Goal: Check status: Check status

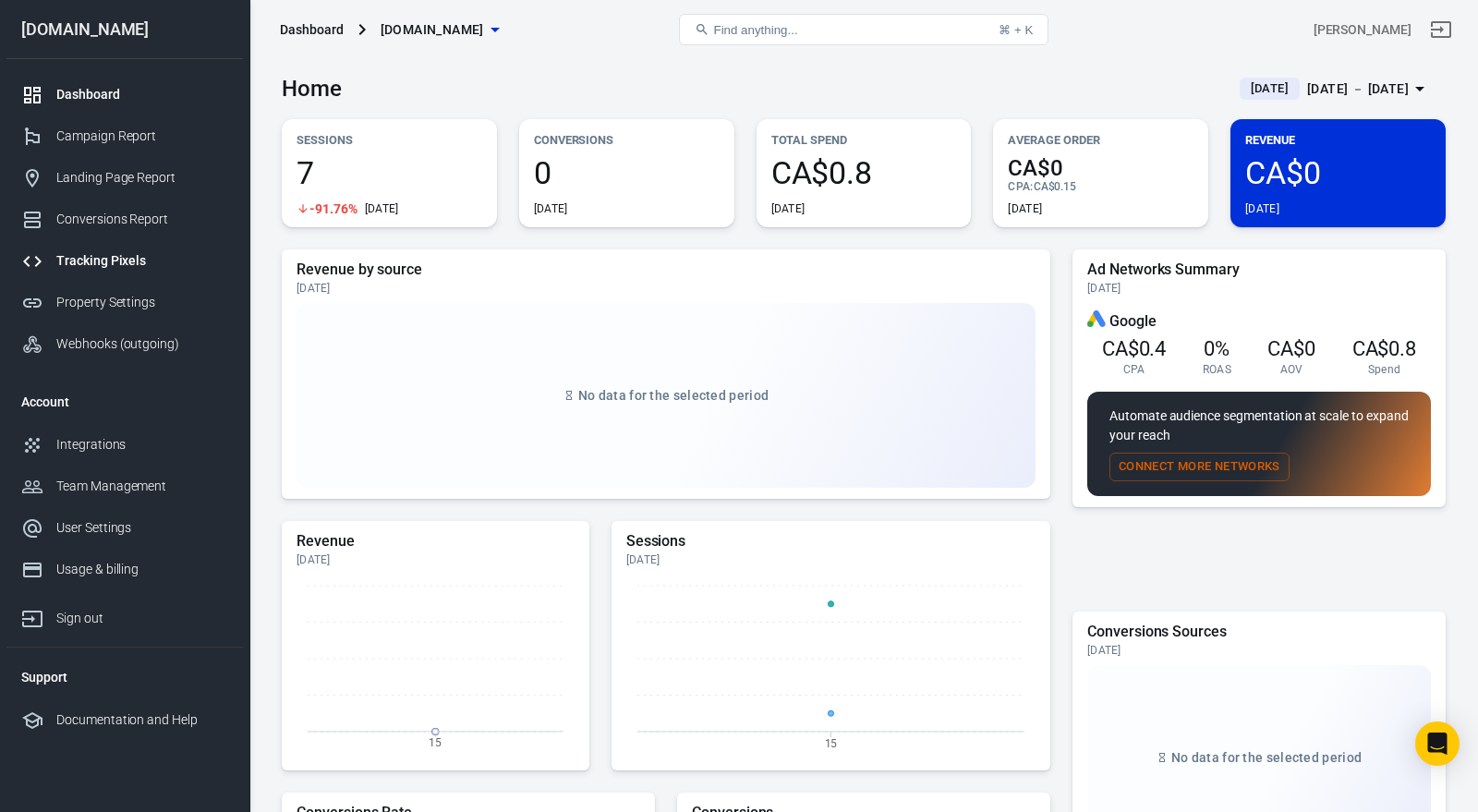
click at [153, 258] on div "Tracking Pixels" at bounding box center [142, 261] width 171 height 19
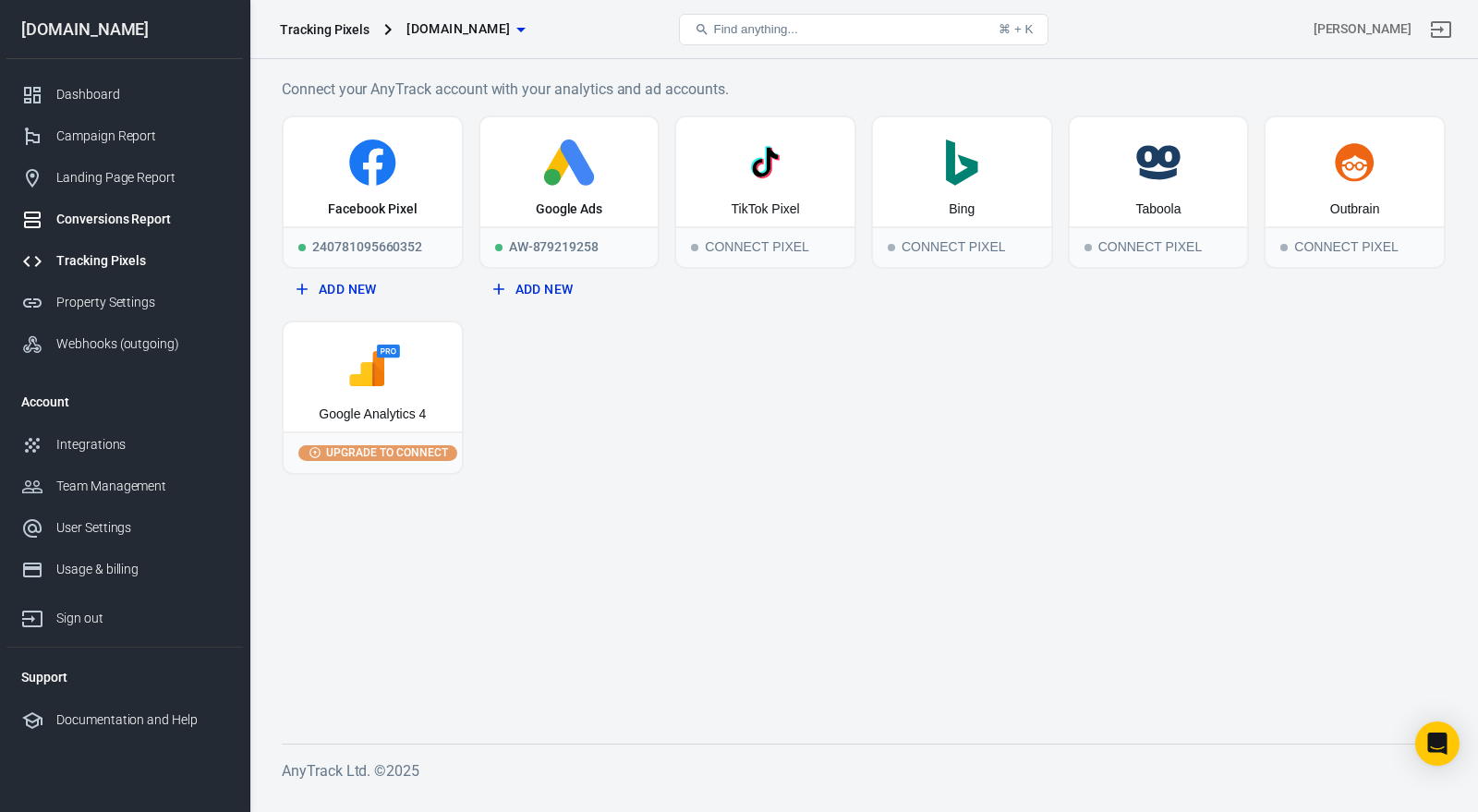
click at [166, 228] on div "Conversions Report" at bounding box center [142, 219] width 171 height 19
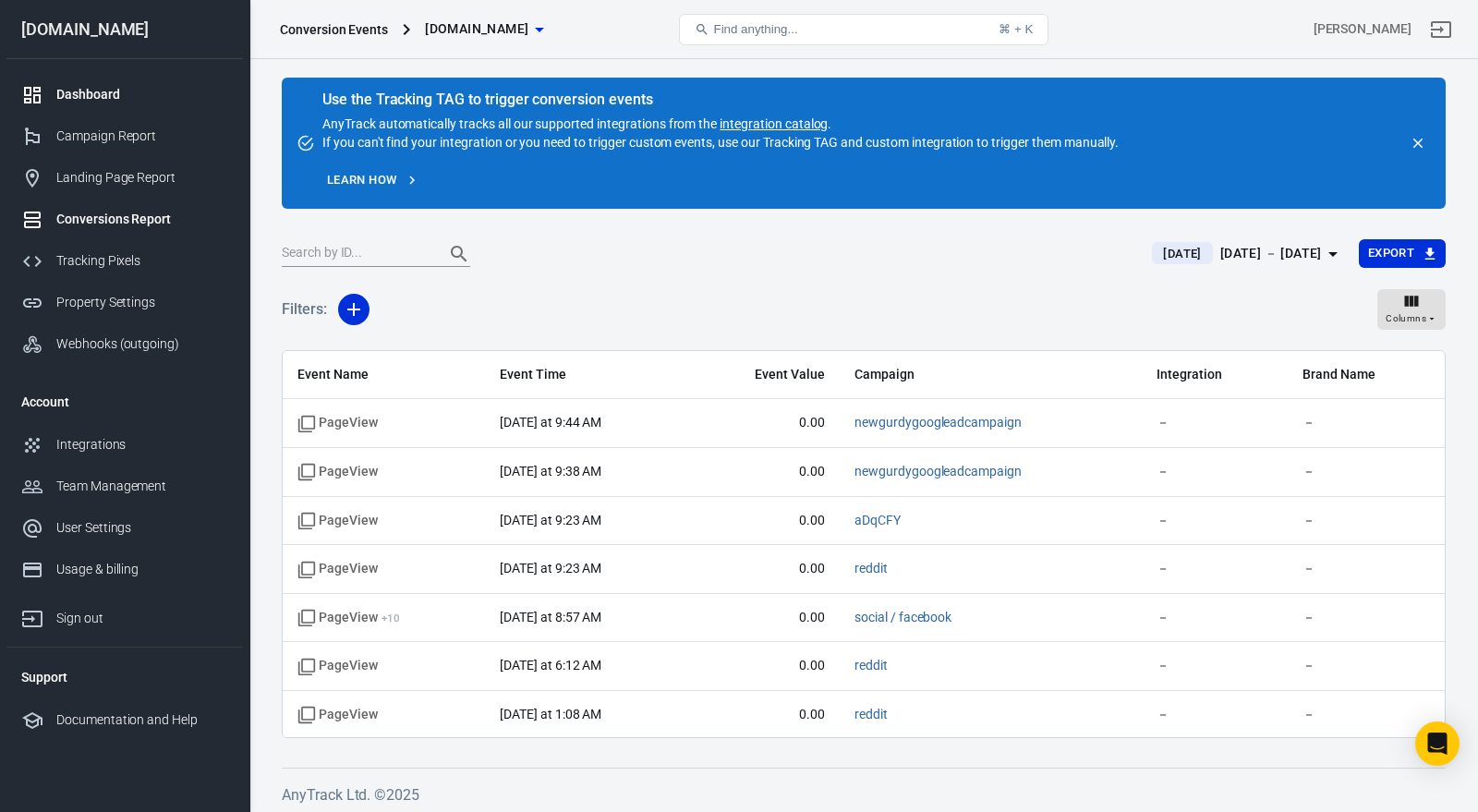
click at [152, 108] on link "Dashboard" at bounding box center [125, 95] width 236 height 42
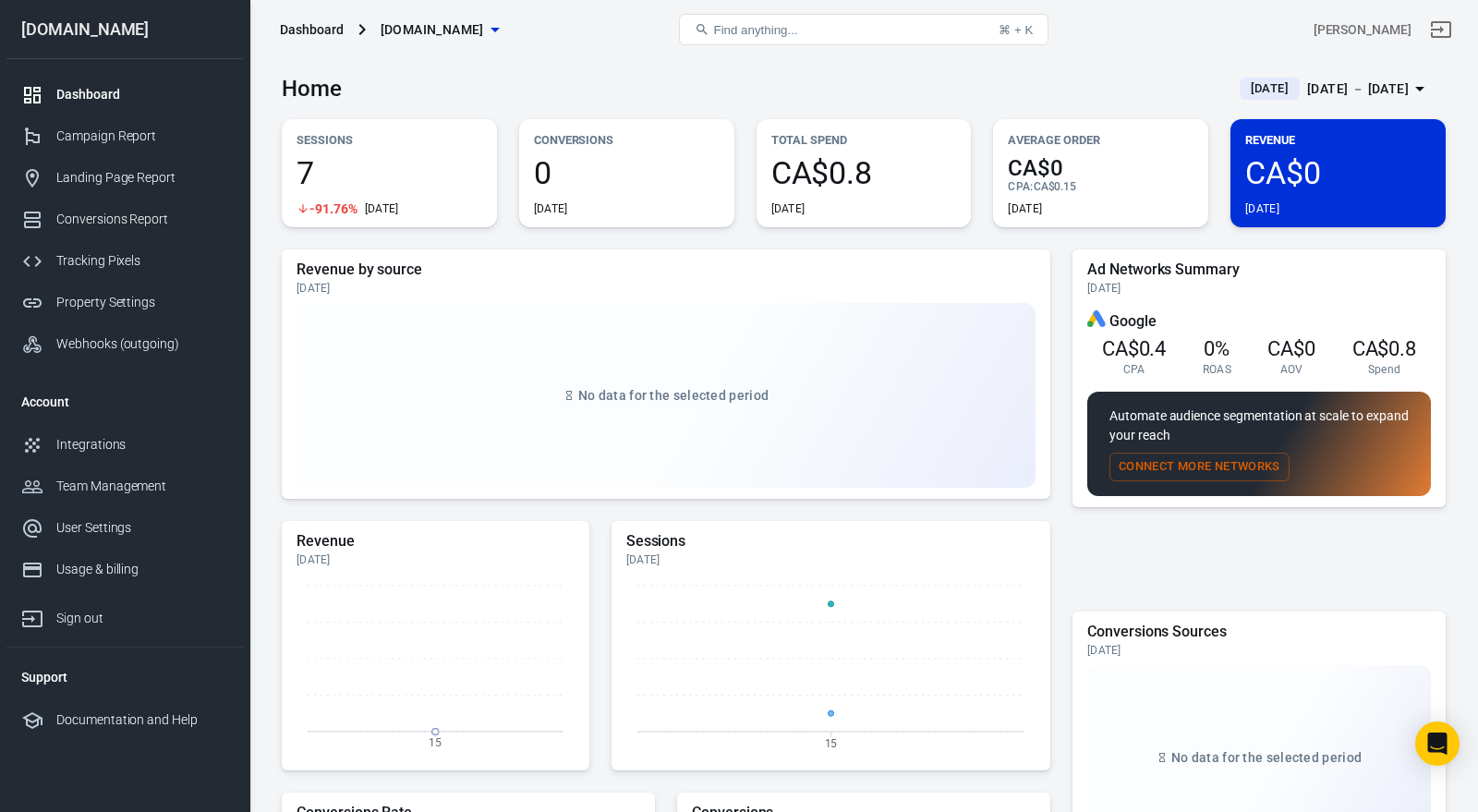
click at [1298, 77] on button "[DATE] [DATE] － [DATE]" at bounding box center [1335, 89] width 221 height 30
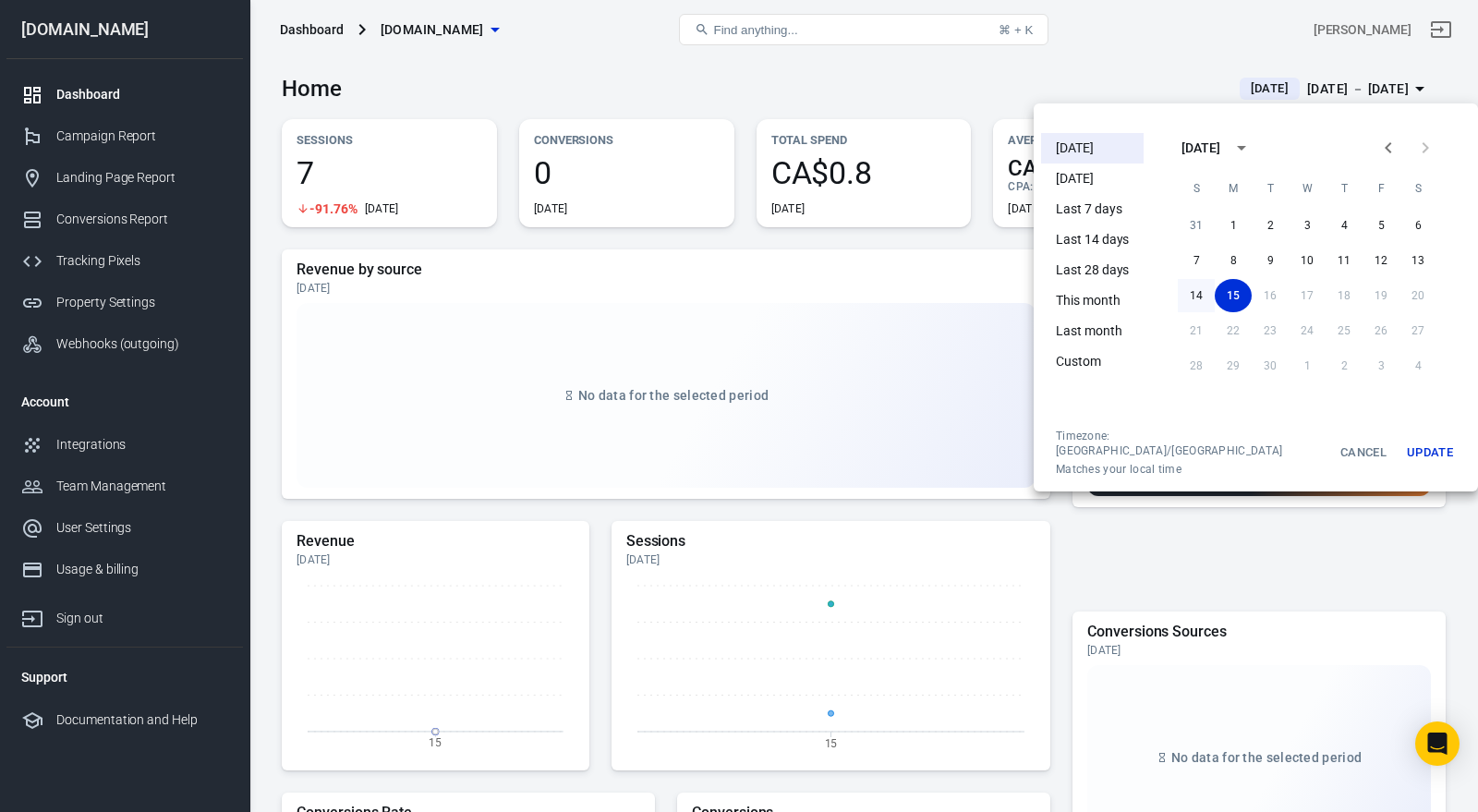
click at [1182, 296] on button "14" at bounding box center [1196, 295] width 37 height 33
click at [1217, 295] on button "15" at bounding box center [1233, 295] width 37 height 33
click at [1408, 444] on button "Update" at bounding box center [1430, 452] width 59 height 48
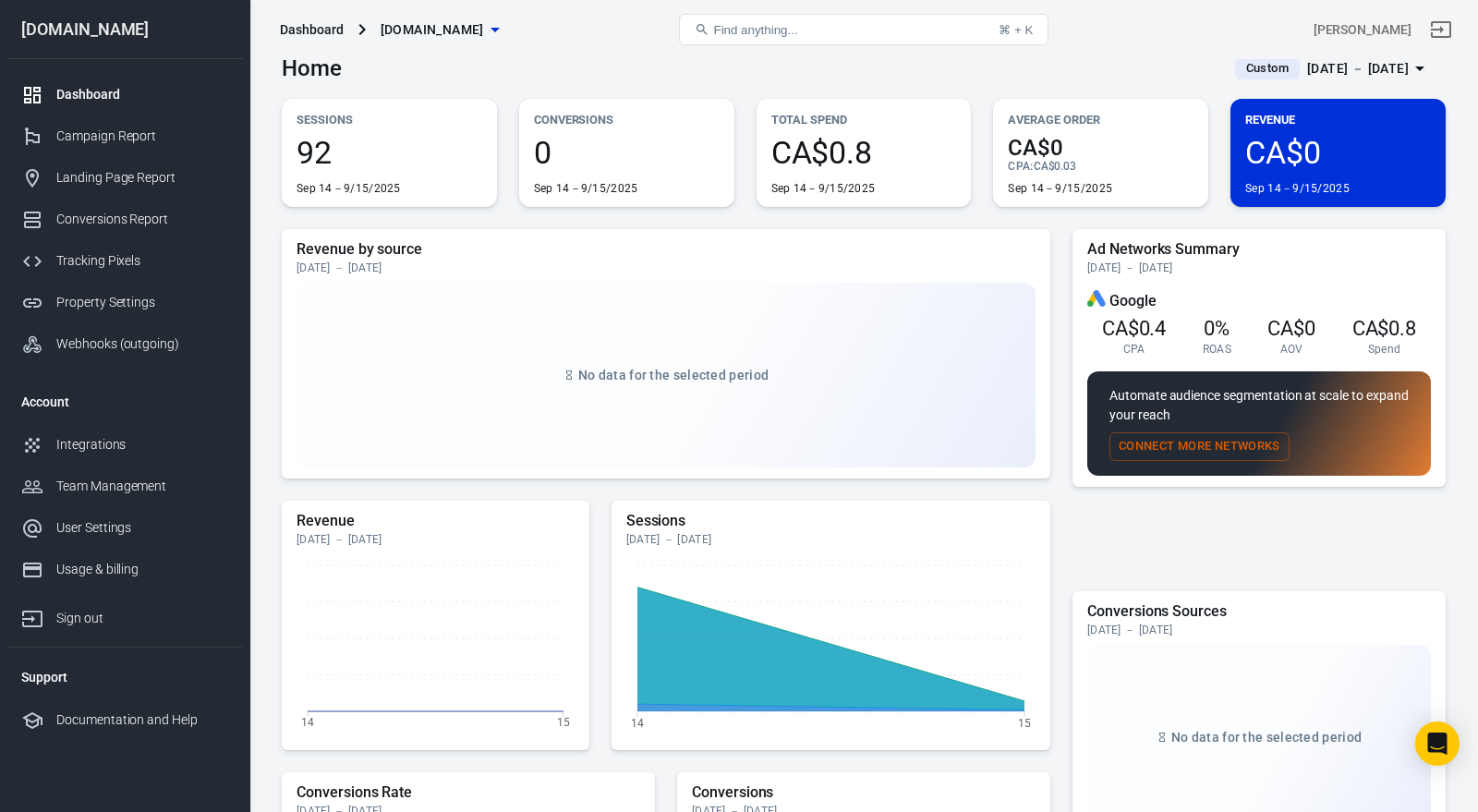
scroll to position [6, 0]
